Goal: Task Accomplishment & Management: Manage account settings

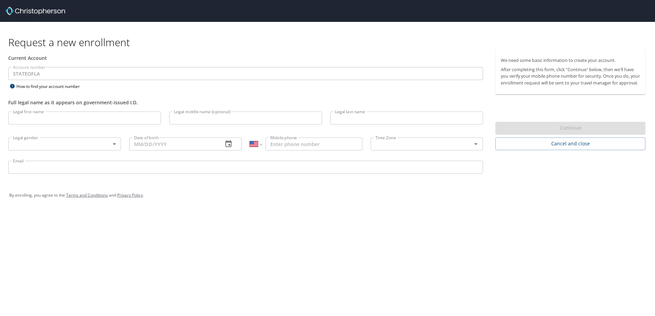
select select "US"
click at [32, 118] on input "Legal first name" at bounding box center [84, 118] width 153 height 13
type input "Carlo"
type input "Thermidor"
type input "1 (318) 900-5677"
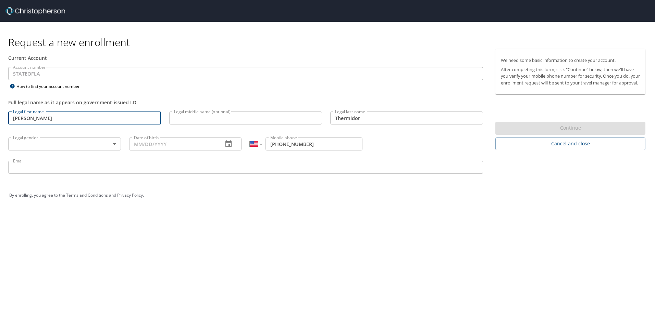
type input "carlothermidor@gmail.com"
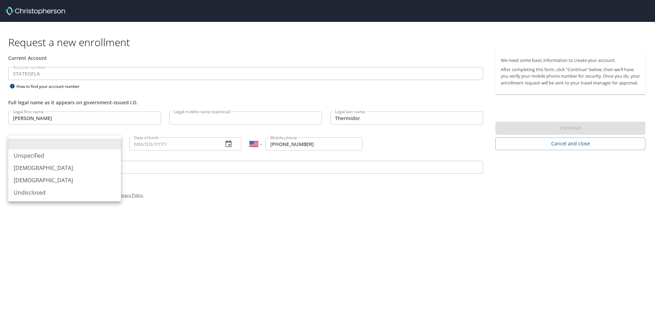
click at [114, 146] on body "Request a new enrollment Current Account Account number STATEOFLA Account numbe…" at bounding box center [327, 158] width 655 height 316
click at [45, 173] on li "Male" at bounding box center [64, 168] width 113 height 12
type input "Male"
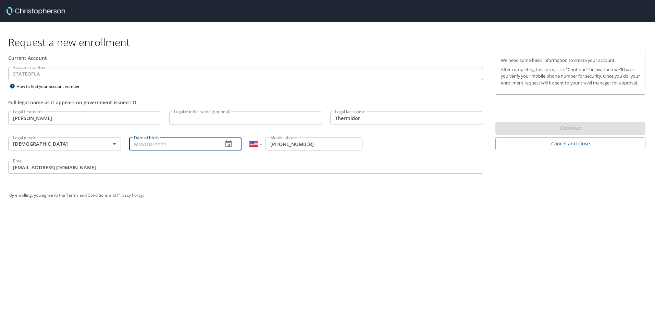
click at [140, 143] on input "Date of birth" at bounding box center [173, 144] width 89 height 13
type input "02/23/1983"
click at [242, 206] on div "By enrolling, you agree to the Terms and Conditions and Privacy Policy ." at bounding box center [327, 195] width 647 height 31
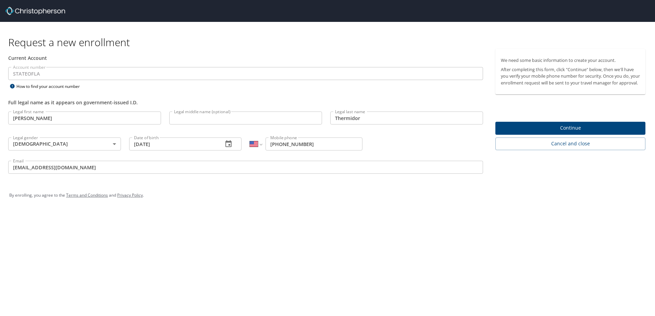
click at [592, 133] on span "Continue" at bounding box center [570, 128] width 139 height 9
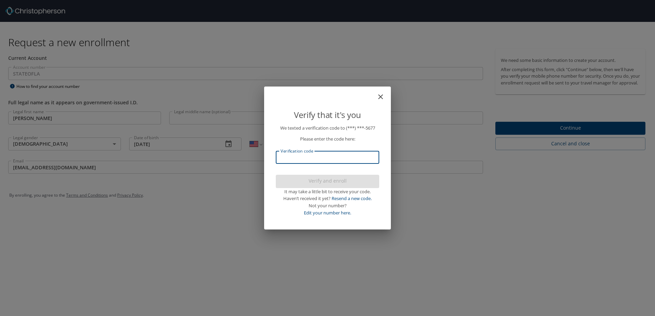
click at [314, 159] on input "Verification code" at bounding box center [327, 157] width 103 height 13
click at [313, 156] on input "Verification code" at bounding box center [327, 157] width 103 height 13
type input "757417"
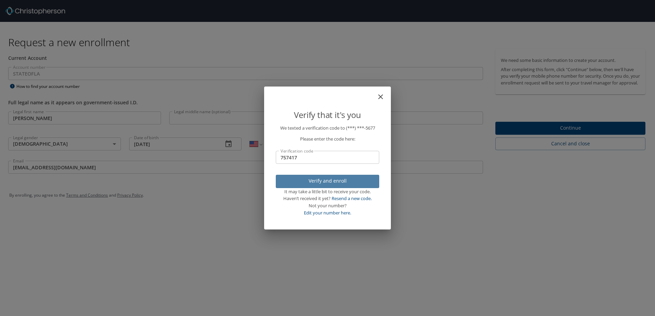
click at [333, 179] on span "Verify and enroll" at bounding box center [327, 181] width 92 height 9
click at [570, 132] on div "Verify that it's you We texted a verification code to (***) ***- 5677 Please en…" at bounding box center [327, 158] width 655 height 316
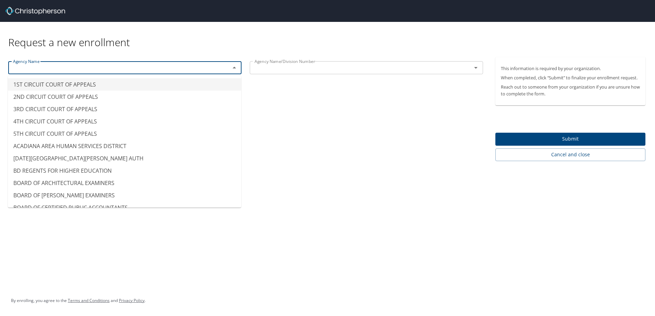
click at [27, 67] on input "text" at bounding box center [114, 67] width 209 height 9
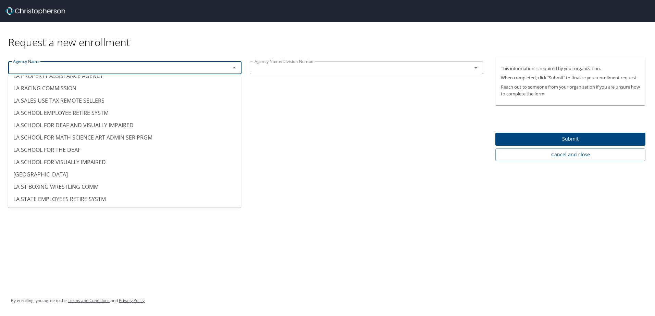
scroll to position [3082, 0]
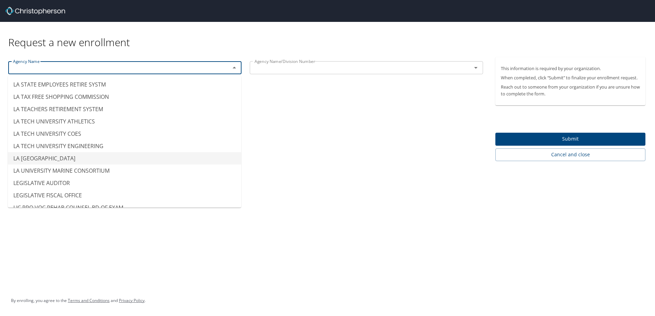
click at [74, 158] on li "LA TECH UNIVERSITY MAIN" at bounding box center [124, 158] width 233 height 12
type input "LA TECH UNIVERSITY MAIN"
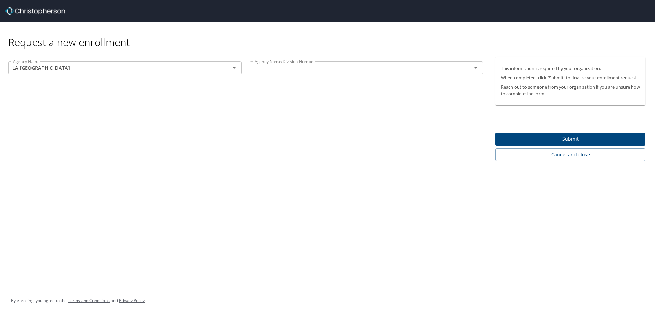
click at [279, 128] on div "Agency Name LA TECH UNIVERSITY MAIN Agency Name Agency Name/Division Number Age…" at bounding box center [245, 109] width 491 height 104
click at [366, 66] on input "text" at bounding box center [356, 67] width 209 height 9
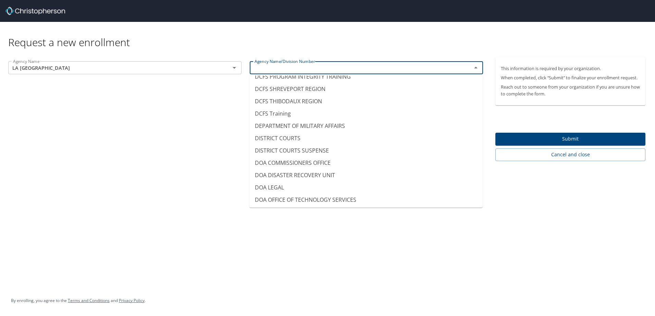
scroll to position [0, 0]
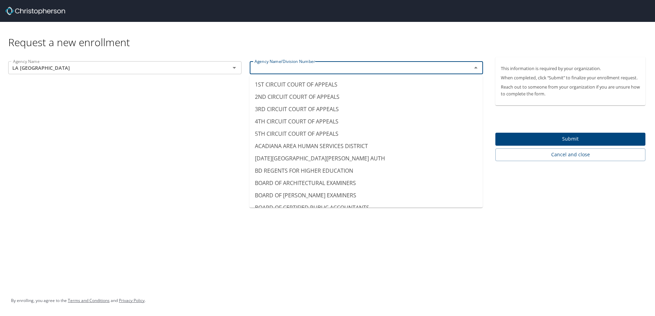
type input "HEALTH OFFICE OF ADDICTIVE DISORDERS"
click at [344, 47] on div "Request a new enrollment" at bounding box center [329, 35] width 643 height 27
click at [389, 67] on input "HEALTH OFFICE OF ADDICTIVE DISORDERS" at bounding box center [356, 67] width 209 height 9
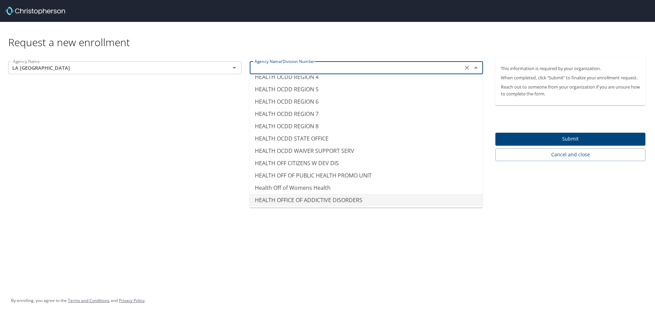
scroll to position [4, 0]
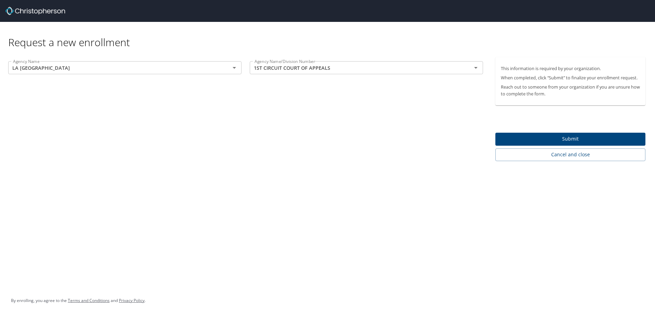
click at [68, 189] on div "Request a new enrollment Agency Name LA TECH UNIVERSITY MAIN Agency Name Agency…" at bounding box center [327, 158] width 655 height 316
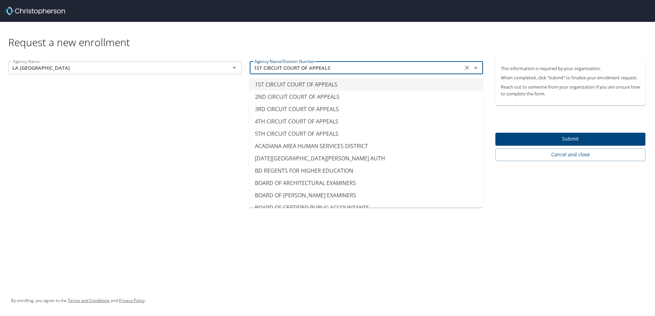
click at [378, 66] on input "1ST CIRCUIT COURT OF APPEALS" at bounding box center [356, 67] width 209 height 9
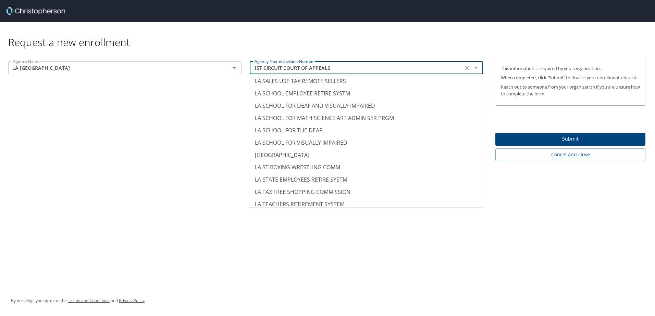
scroll to position [3040, 0]
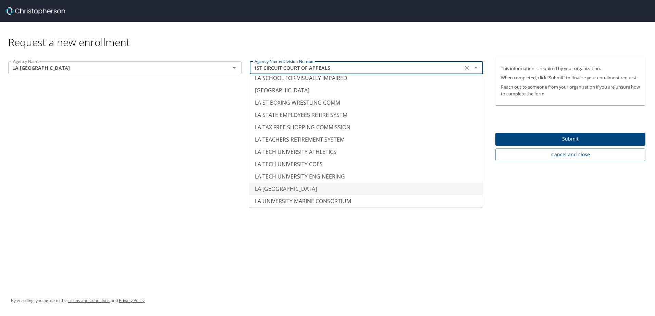
click at [313, 188] on li "LA TECH UNIVERSITY MAIN" at bounding box center [365, 189] width 233 height 12
type input "LA TECH UNIVERSITY MAIN"
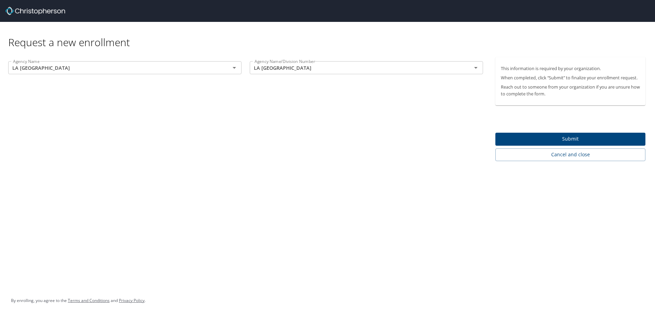
click at [188, 140] on div "Agency Name LA TECH UNIVERSITY MAIN Agency Name Agency Name/Division Number LA …" at bounding box center [245, 109] width 491 height 104
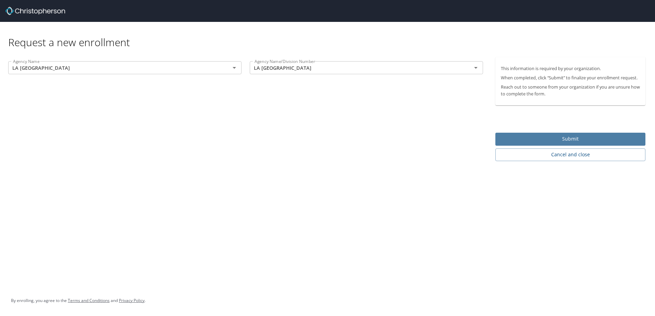
click at [569, 136] on span "Submit" at bounding box center [570, 139] width 139 height 9
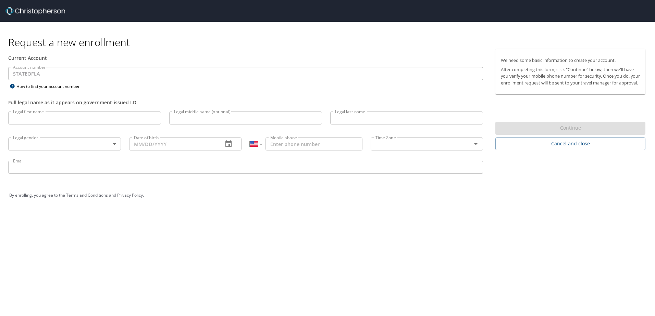
select select "US"
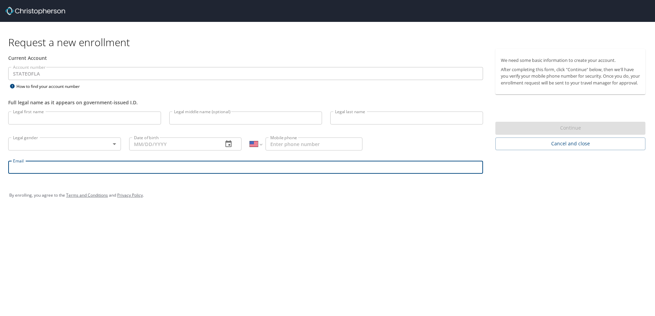
click at [35, 168] on input "Email" at bounding box center [245, 167] width 475 height 13
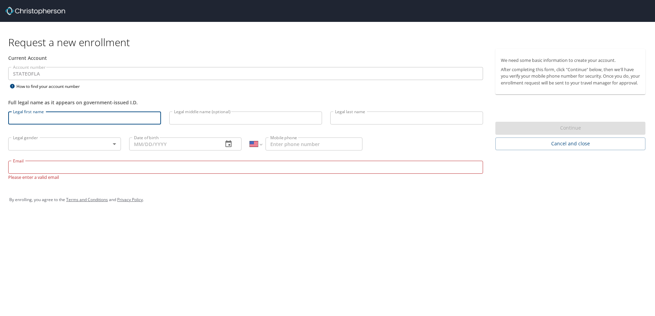
click at [22, 117] on input "Legal first name" at bounding box center [84, 118] width 153 height 13
type input "Carlo"
type input "Thermidor"
type input "1 (318) 900-5677"
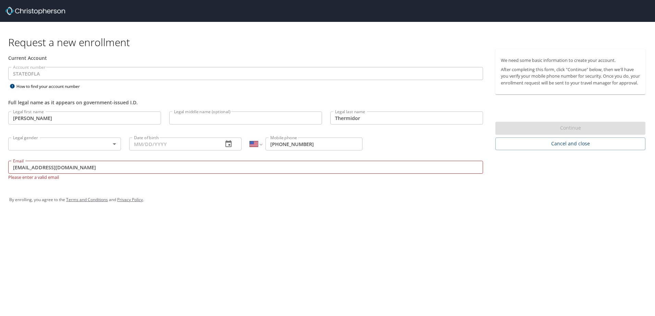
click at [91, 169] on input "carlothermidor@gmail.com" at bounding box center [245, 167] width 475 height 13
drag, startPoint x: 86, startPoint y: 166, endPoint x: 7, endPoint y: 168, distance: 79.5
click at [7, 168] on div "Email carlothermidor@gmail.com Email Please enter a valid email" at bounding box center [245, 171] width 483 height 28
type input "thermidor@latech.edu"
click at [103, 186] on div "By enrolling, you agree to the Terms and Conditions and Privacy Policy ." at bounding box center [327, 195] width 647 height 31
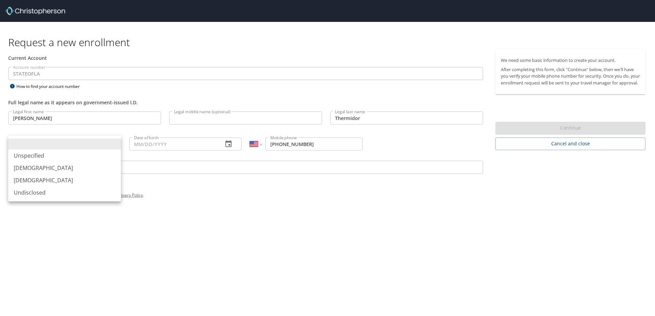
click at [82, 146] on body "Request a new enrollment Current Account Account number STATEOFLA Account numbe…" at bounding box center [327, 158] width 655 height 316
click at [39, 166] on li "Male" at bounding box center [64, 168] width 113 height 12
type input "Male"
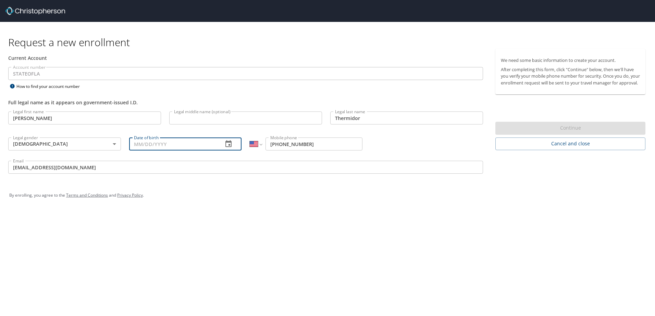
click at [148, 142] on input "Date of birth" at bounding box center [173, 144] width 89 height 13
type input "02/23/1983"
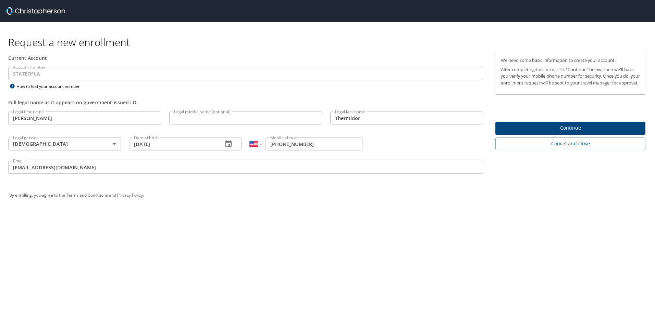
click at [301, 191] on div "By enrolling, you agree to the Terms and Conditions and Privacy Policy ." at bounding box center [327, 195] width 636 height 17
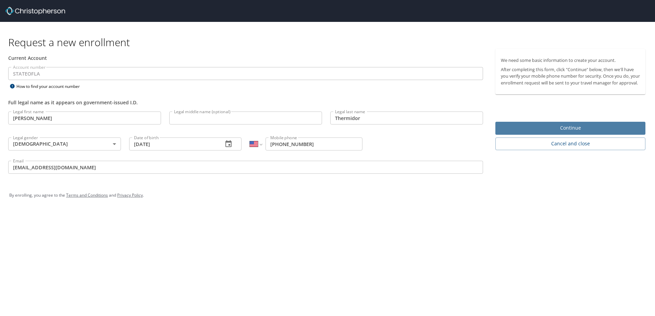
click at [552, 132] on span "Continue" at bounding box center [570, 128] width 139 height 9
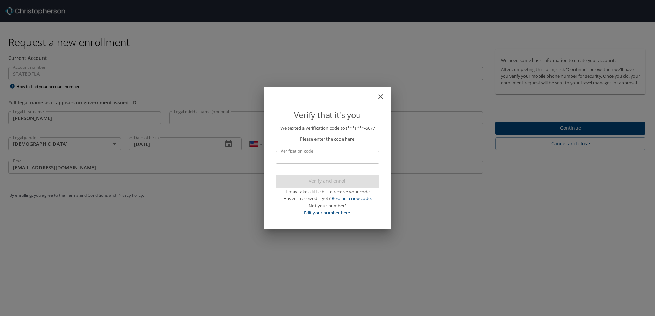
click at [319, 155] on input "Verification code" at bounding box center [327, 157] width 103 height 13
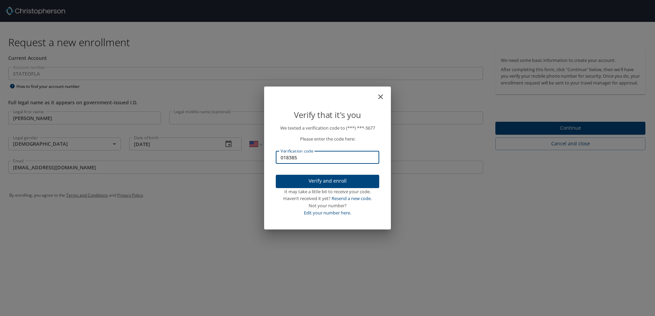
type input "018385"
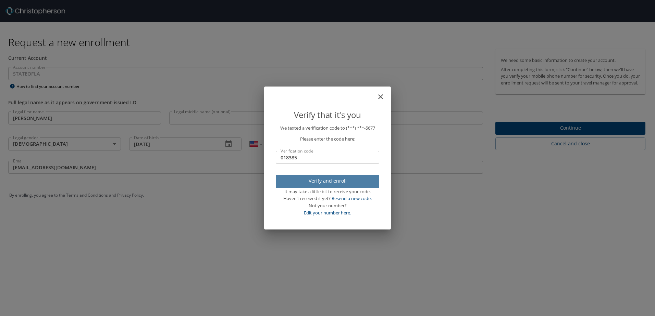
click at [329, 179] on span "Verify and enroll" at bounding box center [327, 181] width 92 height 9
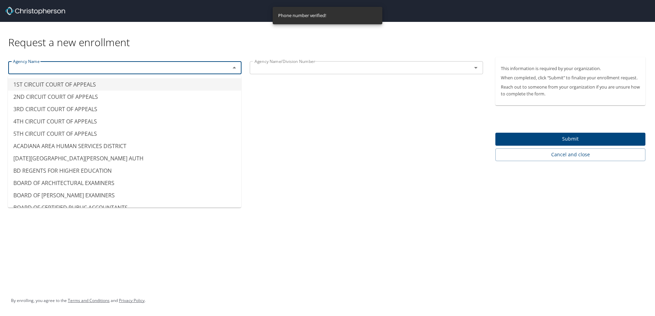
click at [184, 69] on input "text" at bounding box center [114, 67] width 209 height 9
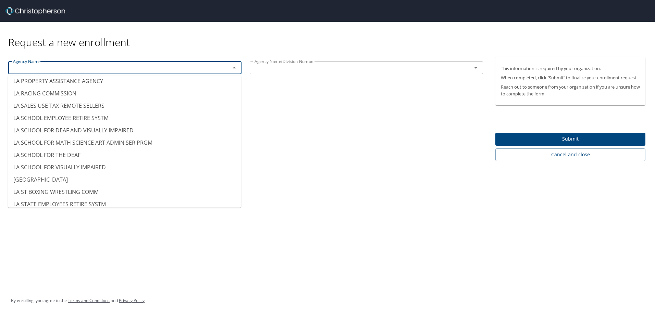
scroll to position [3082, 0]
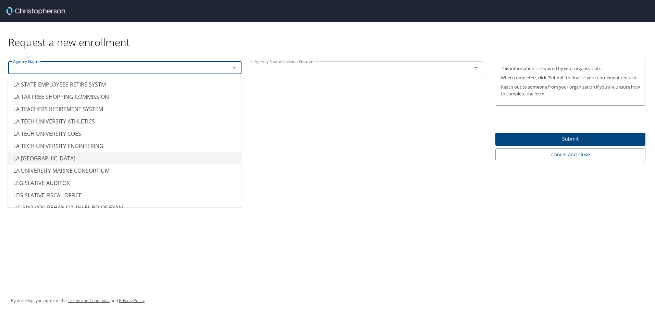
click at [49, 158] on li "LA TECH UNIVERSITY MAIN" at bounding box center [124, 158] width 233 height 12
type input "LA TECH UNIVERSITY MAIN"
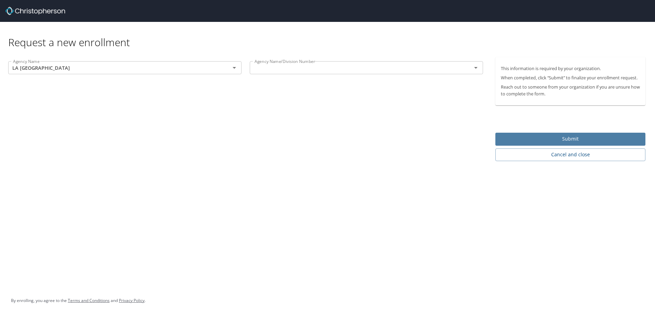
click at [591, 137] on span "Submit" at bounding box center [570, 139] width 139 height 9
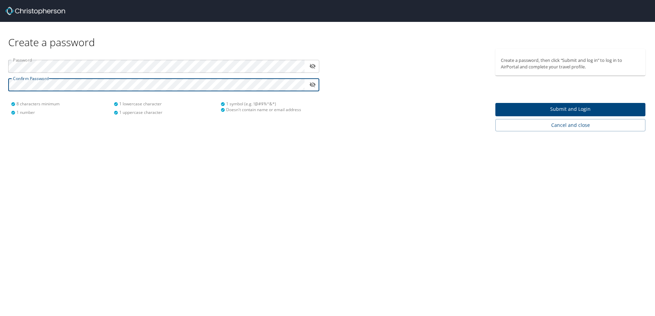
click at [109, 142] on div "Create a password Password ​ Confirm Password ​ 8 characters minimum 1 number 1…" at bounding box center [327, 158] width 655 height 316
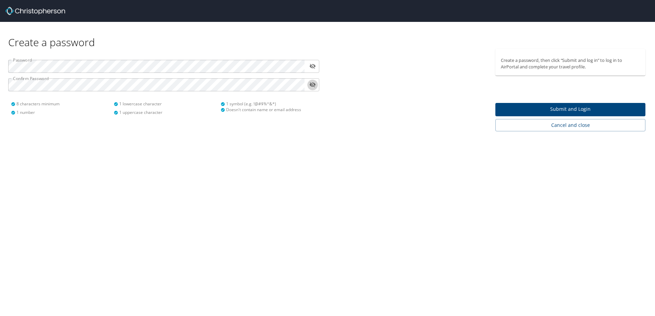
click at [315, 85] on icon "toggle password visibility" at bounding box center [313, 85] width 6 height 5
click at [124, 166] on div "Create a password Password ​ Confirm Password ​ 8 characters minimum 1 number 1…" at bounding box center [327, 158] width 655 height 316
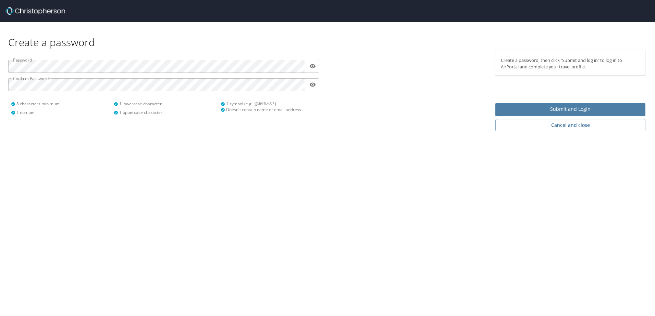
click at [565, 107] on span "Submit and Login" at bounding box center [570, 109] width 139 height 9
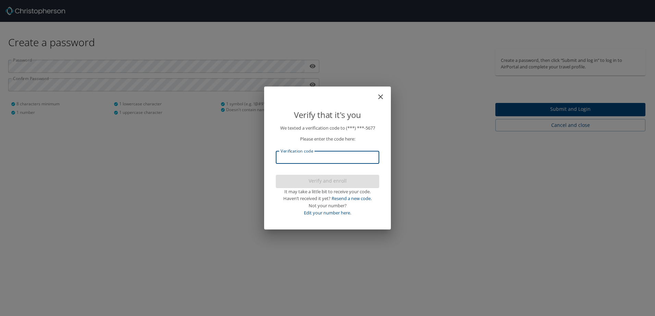
click at [300, 160] on input "Verification code" at bounding box center [327, 157] width 103 height 13
type input "898315"
click at [328, 180] on span "Verify and enroll" at bounding box center [327, 181] width 92 height 9
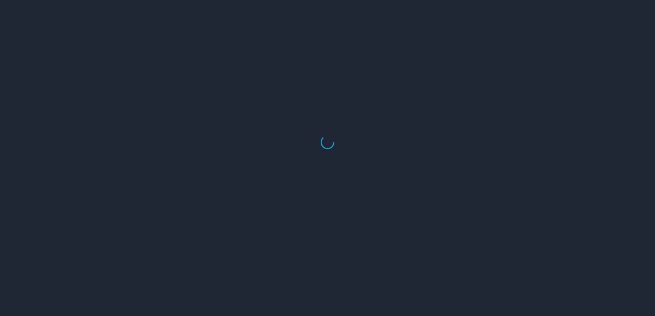
select select "US"
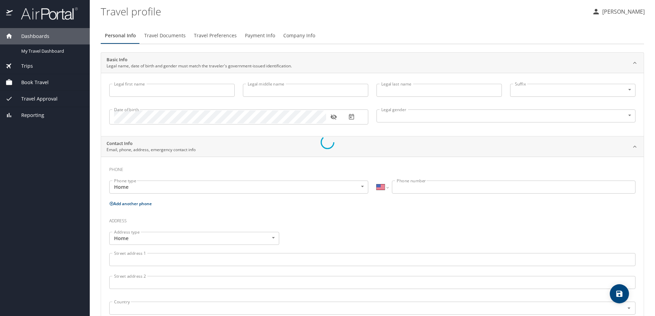
type input "Carlo"
type input "Thermidor"
type input "Male"
select select "US"
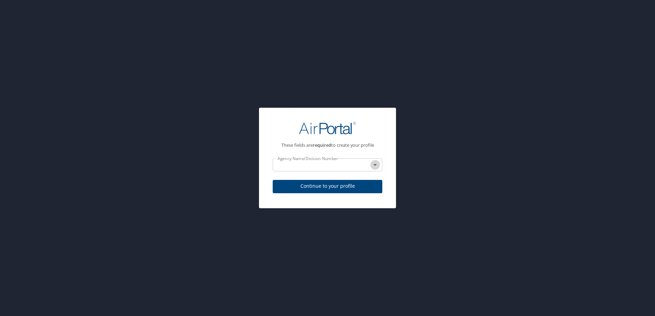
click at [377, 165] on icon "Open" at bounding box center [375, 165] width 8 height 8
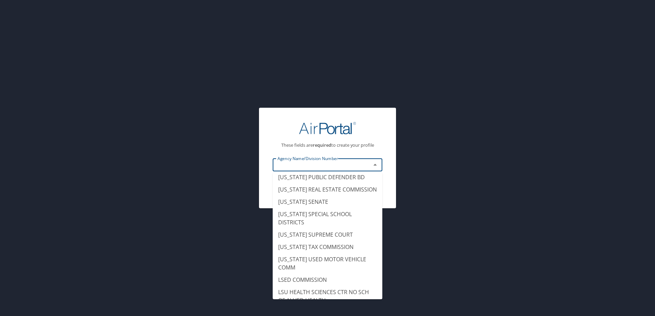
scroll to position [3939, 0]
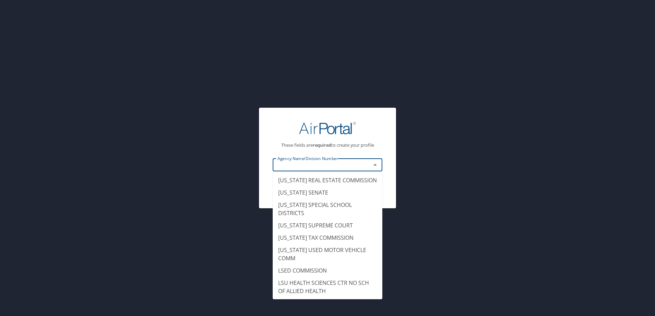
click at [328, 92] on li "LA TECH UNIVERSITY MAIN" at bounding box center [328, 86] width 110 height 12
type input "LA TECH UNIVERSITY MAIN"
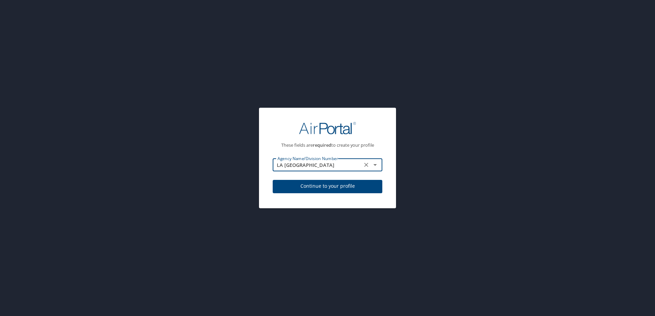
click at [317, 184] on span "Continue to your profile" at bounding box center [327, 186] width 99 height 9
select select "US"
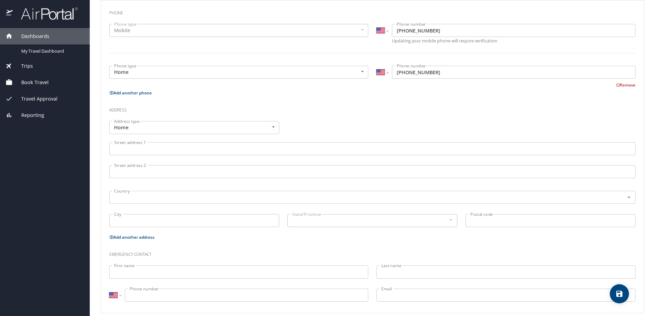
scroll to position [165, 0]
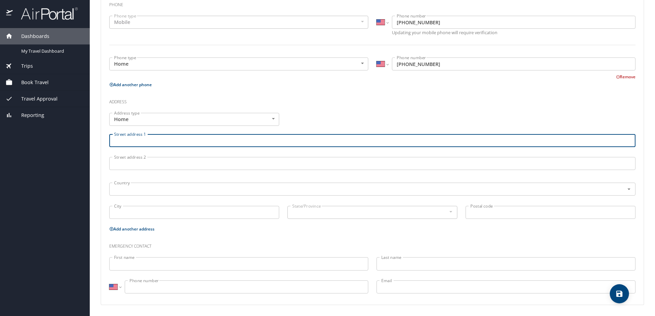
click at [127, 140] on input "Street address 1" at bounding box center [372, 140] width 526 height 13
type input "525 Mathies Cir"
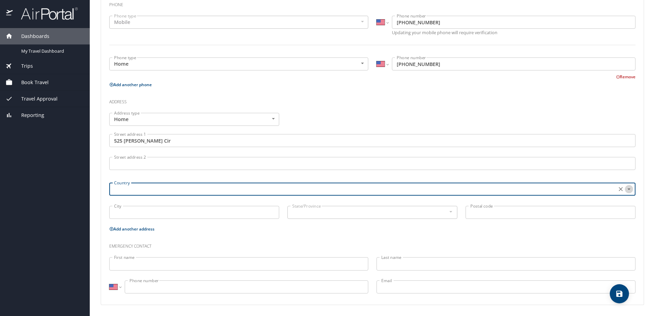
click at [626, 189] on icon "Open" at bounding box center [628, 189] width 7 height 7
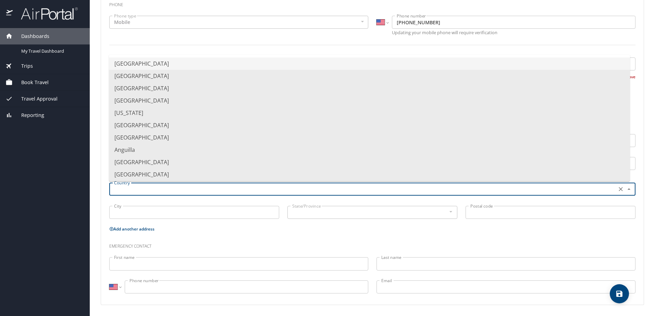
click at [203, 61] on li "United States of America" at bounding box center [369, 64] width 521 height 12
type input "United States of America"
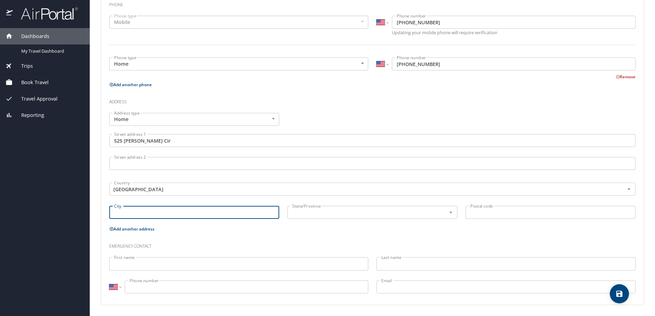
click at [141, 215] on input "City" at bounding box center [194, 212] width 170 height 13
type input "Barksdale AFB"
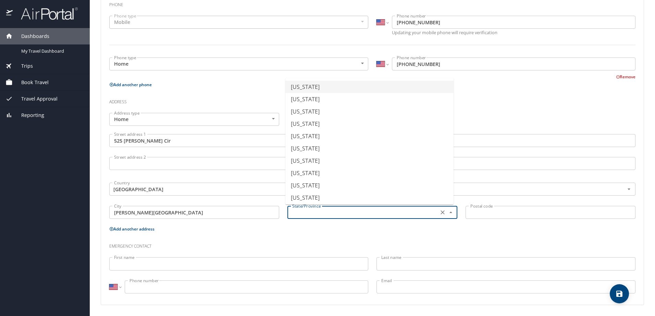
click at [338, 215] on input "text" at bounding box center [362, 212] width 146 height 9
click at [342, 134] on li "Louisiana" at bounding box center [369, 138] width 168 height 12
type input "Louisiana"
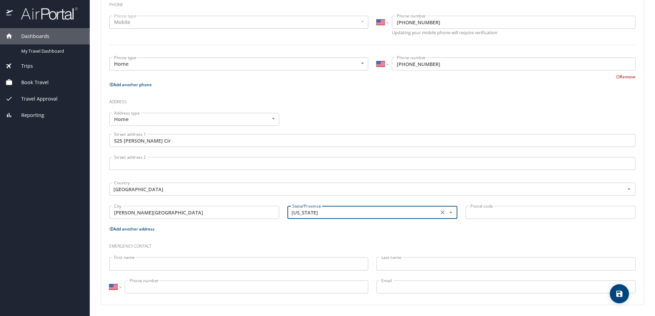
click at [486, 212] on input "Postal code" at bounding box center [550, 212] width 170 height 13
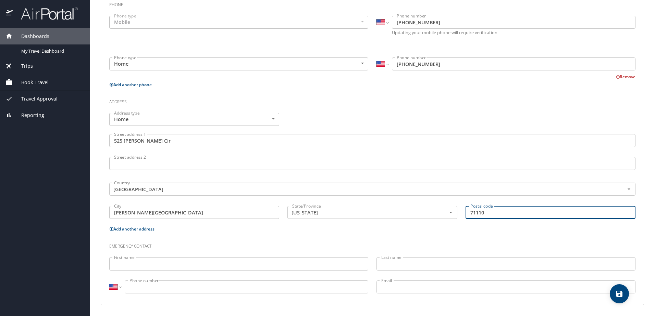
type input "71110"
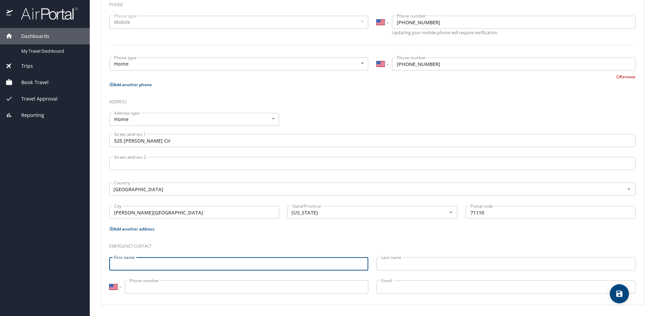
click at [206, 265] on input "First name" at bounding box center [238, 264] width 259 height 13
type input "Melanie"
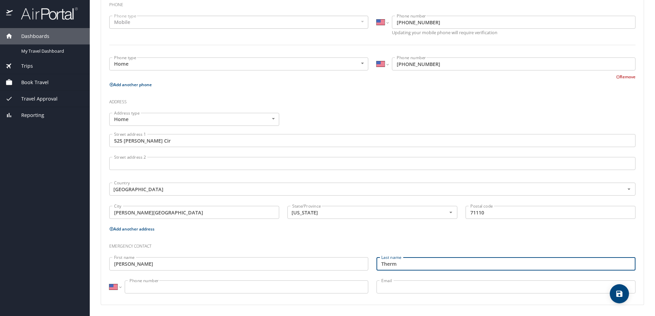
type input "Thermidor"
click at [162, 288] on input "Phone number" at bounding box center [247, 287] width 244 height 13
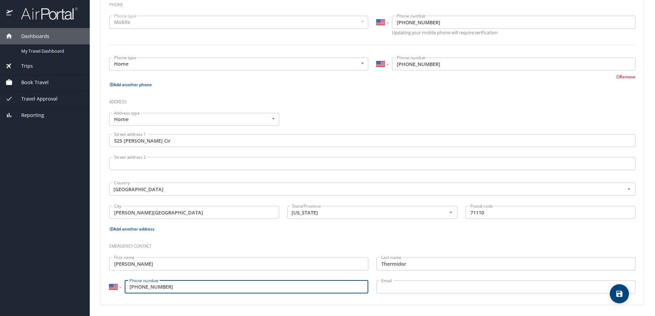
type input "(318) 900-5675"
click at [409, 286] on input "Email" at bounding box center [505, 287] width 259 height 13
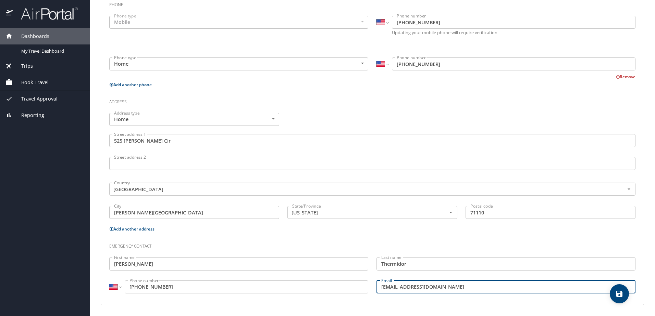
type input "melaniethermidor8907@gmail.com"
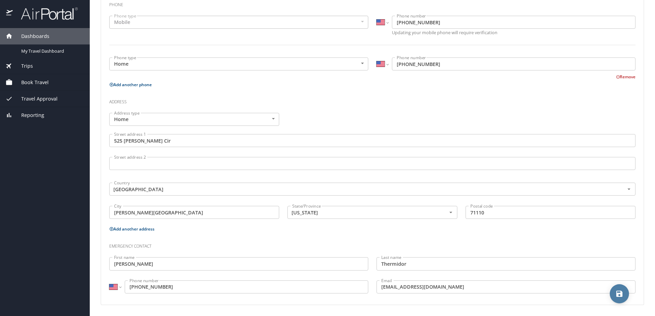
click at [619, 294] on icon "save" at bounding box center [619, 294] width 6 height 6
select select "US"
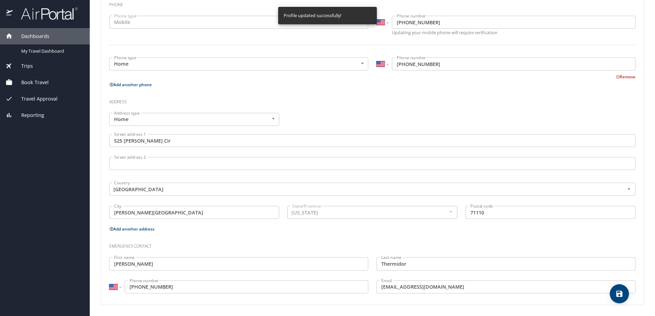
select select "US"
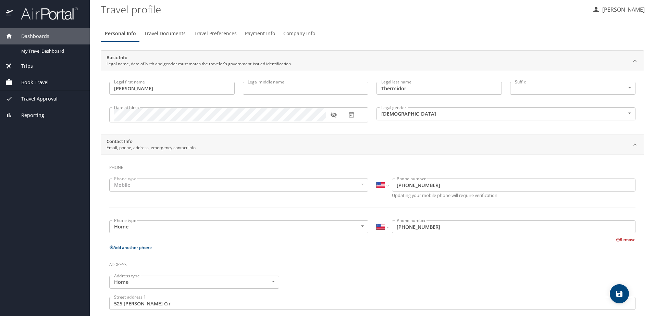
scroll to position [0, 0]
click at [213, 35] on span "Travel Preferences" at bounding box center [215, 36] width 43 height 9
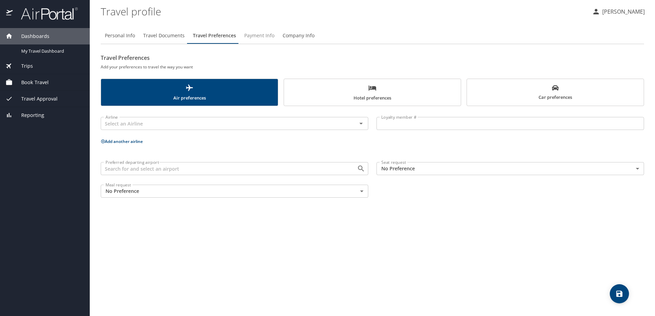
click at [254, 35] on span "Payment Info" at bounding box center [259, 36] width 30 height 9
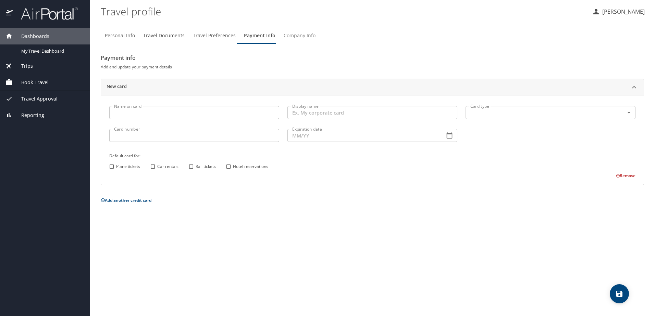
click at [300, 35] on span "Company Info" at bounding box center [300, 36] width 32 height 9
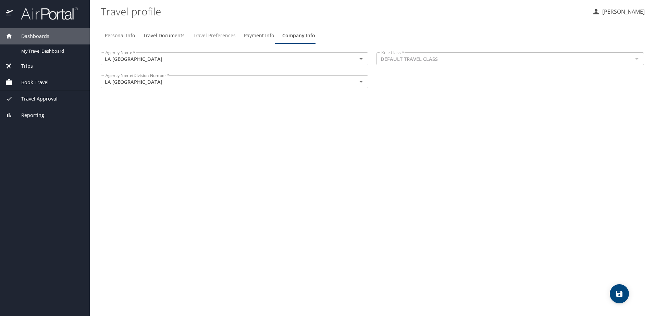
click at [205, 32] on span "Travel Preferences" at bounding box center [214, 36] width 43 height 9
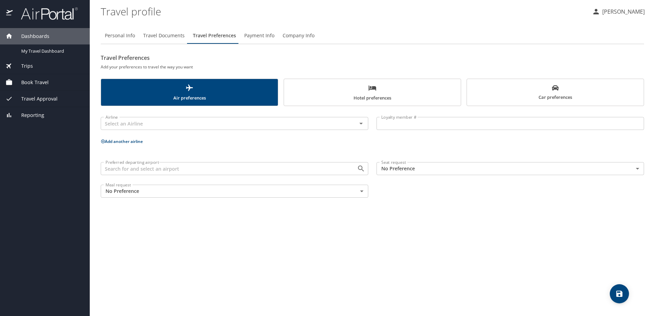
click at [159, 36] on span "Travel Documents" at bounding box center [163, 36] width 41 height 9
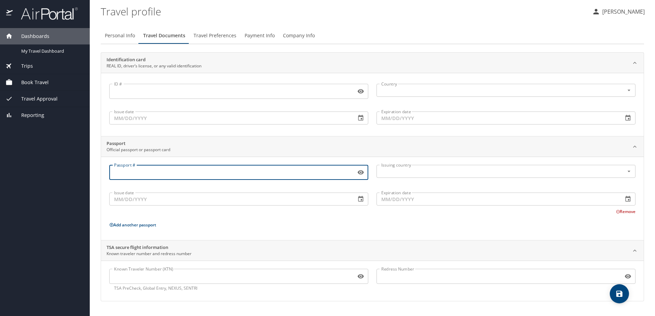
click at [123, 172] on input "Passport #" at bounding box center [231, 172] width 244 height 13
type input "567372104"
click at [434, 173] on input "text" at bounding box center [495, 171] width 235 height 9
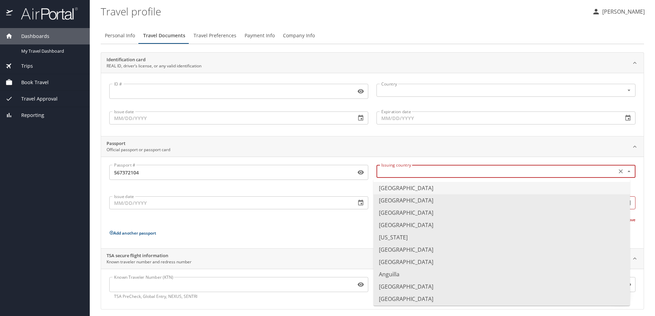
click at [416, 188] on li "United States of America" at bounding box center [501, 188] width 257 height 12
type input "United States of America"
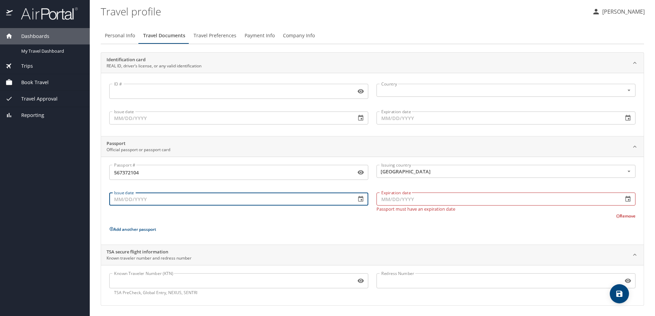
click at [148, 204] on input "Issue date" at bounding box center [229, 199] width 241 height 13
type input "03/13/2018"
click at [383, 197] on input "Expiration date" at bounding box center [496, 199] width 241 height 13
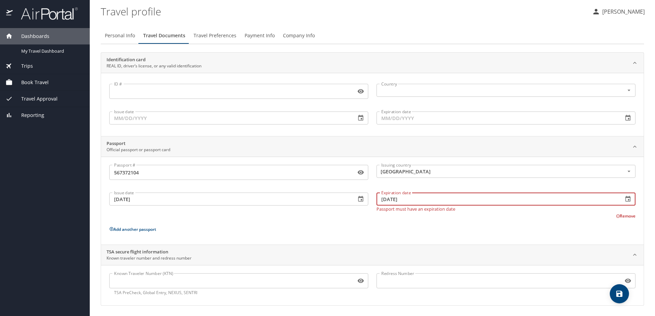
type input "03/12/2028"
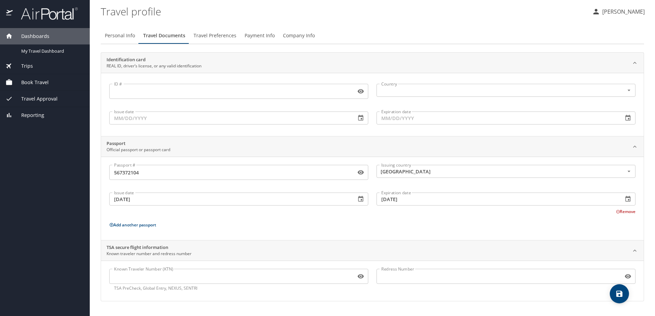
click at [354, 227] on p "Add another passport" at bounding box center [372, 225] width 526 height 9
click at [164, 278] on input "Known Traveler Number (KTN)" at bounding box center [231, 276] width 244 height 13
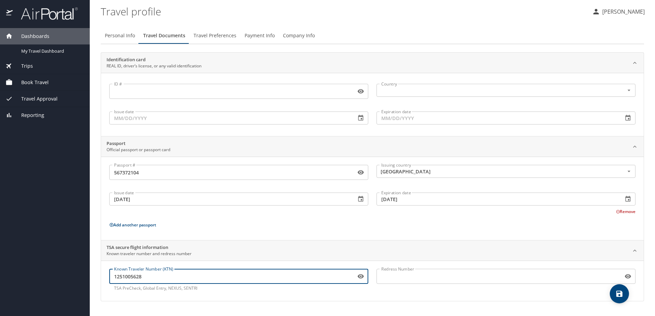
type input "1251005628"
click at [327, 298] on div "Known Traveler Number (KTN) 1251005628 Known Traveler Number (KTN) TSA PreCheck…" at bounding box center [372, 281] width 543 height 40
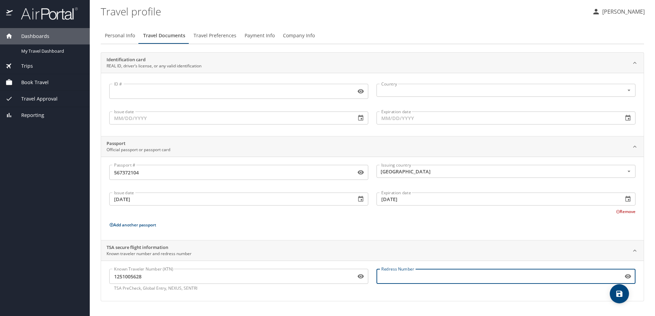
click at [392, 278] on input "Redress Number" at bounding box center [498, 276] width 244 height 13
type input "1251005628"
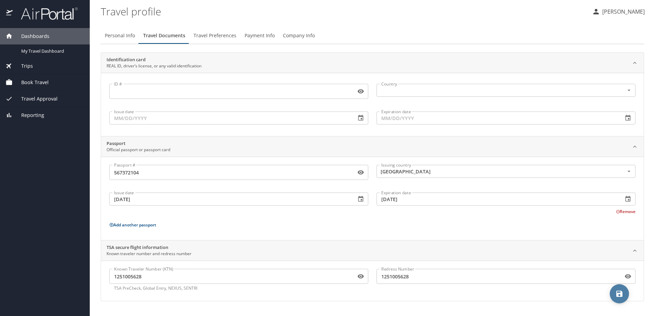
click at [620, 294] on icon "save" at bounding box center [619, 294] width 6 height 6
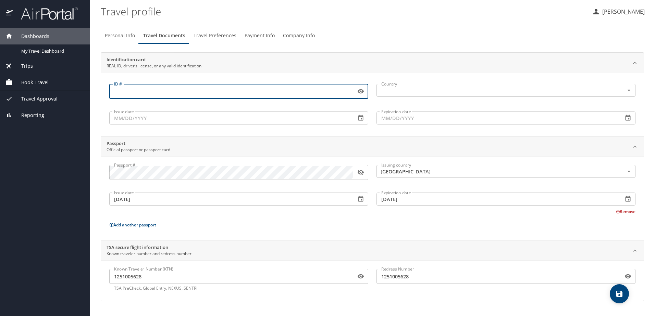
click at [132, 90] on input "ID #" at bounding box center [231, 91] width 244 height 13
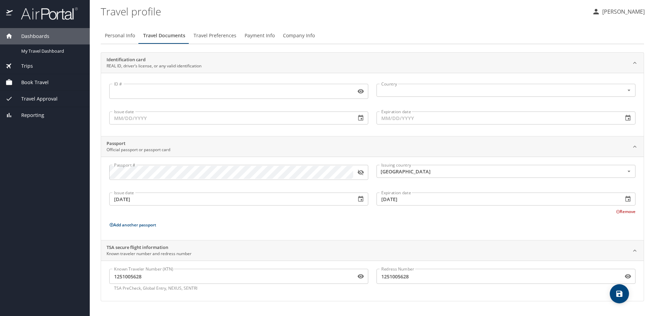
click at [143, 91] on input "ID #" at bounding box center [231, 91] width 244 height 13
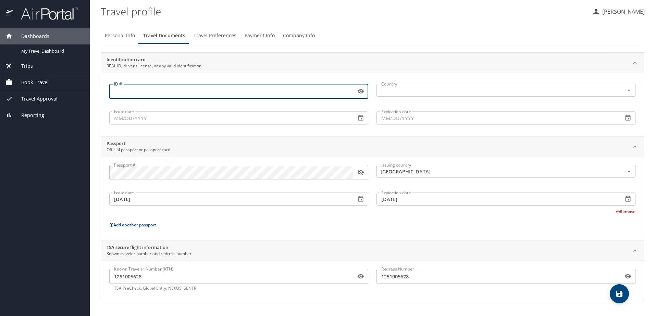
click at [173, 92] on input "ID #" at bounding box center [231, 91] width 244 height 13
type input "1251005628"
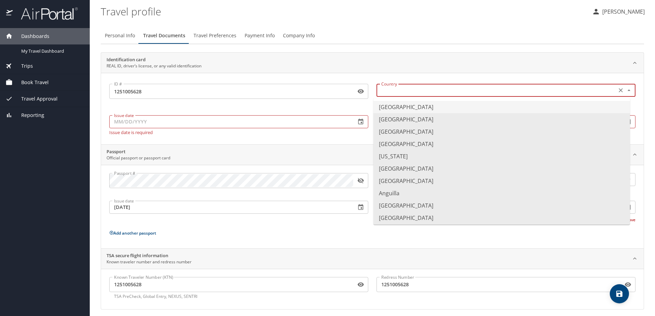
click at [418, 94] on input "text" at bounding box center [495, 90] width 235 height 9
click at [405, 106] on li "United States of America" at bounding box center [501, 107] width 257 height 12
type input "United States of America"
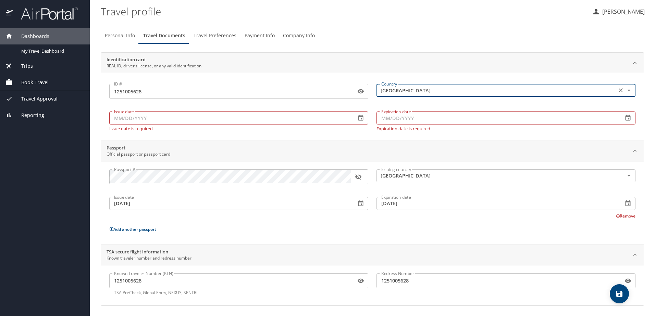
click at [158, 120] on input "Issue date" at bounding box center [229, 118] width 241 height 13
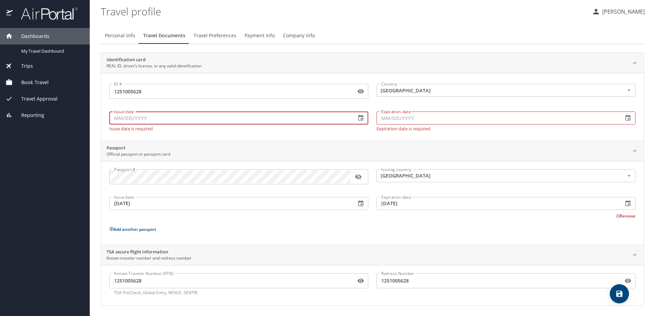
click at [358, 118] on icon "button" at bounding box center [360, 118] width 7 height 7
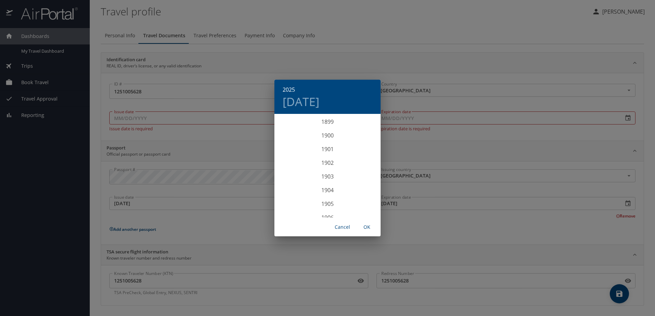
scroll to position [1685, 0]
click at [369, 228] on span "OK" at bounding box center [367, 227] width 16 height 9
type input "10/01/2025"
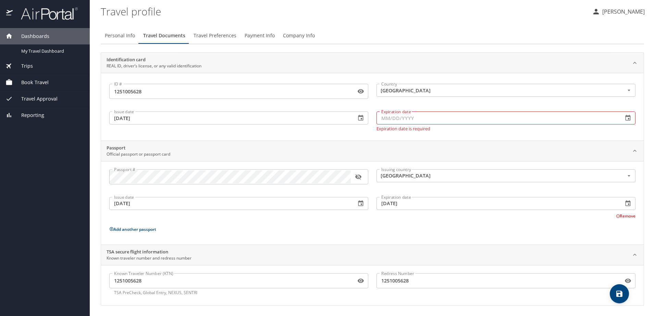
click at [432, 116] on input "Expiration date" at bounding box center [496, 118] width 241 height 13
type input "01/31/2048"
click at [499, 134] on div "ID # 1251005628 ID # Country United States of America Country Issue date 10/01/…" at bounding box center [372, 107] width 543 height 68
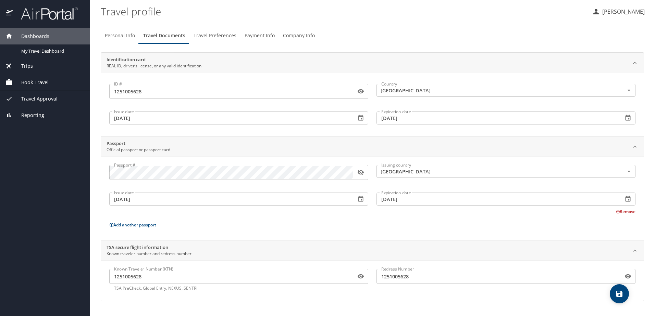
click at [619, 294] on icon "save" at bounding box center [619, 294] width 6 height 6
click at [33, 49] on span "My Travel Dashboard" at bounding box center [51, 51] width 60 height 7
